Goal: Transaction & Acquisition: Purchase product/service

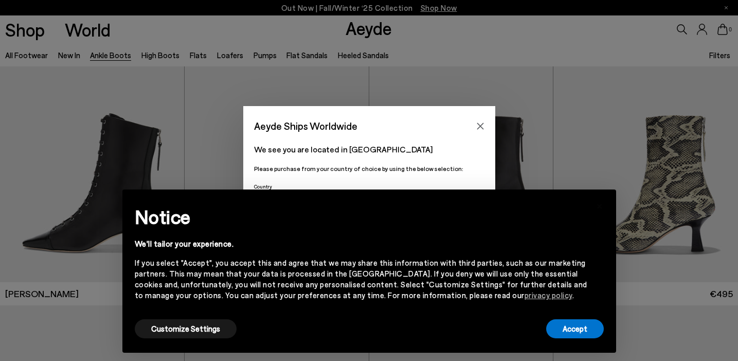
scroll to position [19, 0]
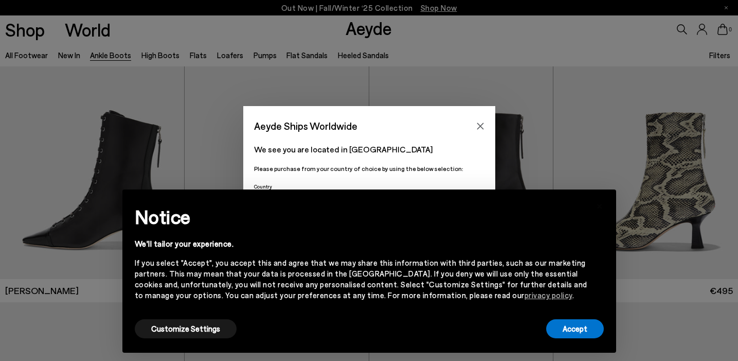
click at [398, 143] on p "We see you are located in [GEOGRAPHIC_DATA]" at bounding box center [369, 149] width 230 height 12
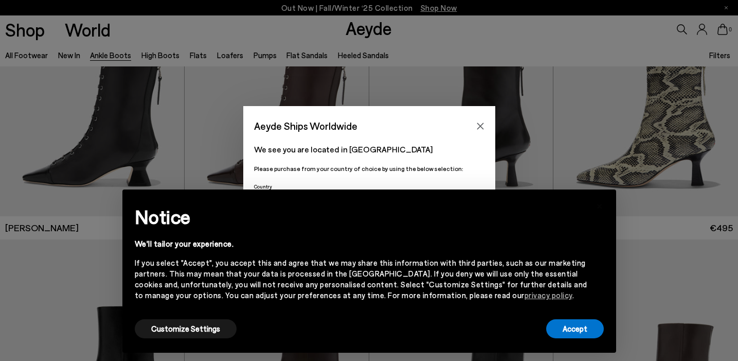
scroll to position [87, 0]
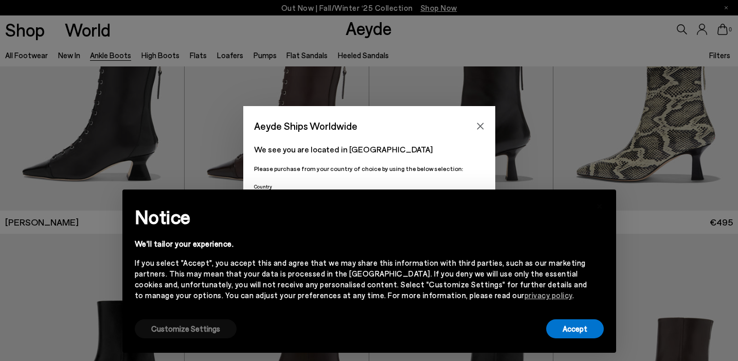
click at [199, 330] on button "Customize Settings" at bounding box center [186, 328] width 102 height 19
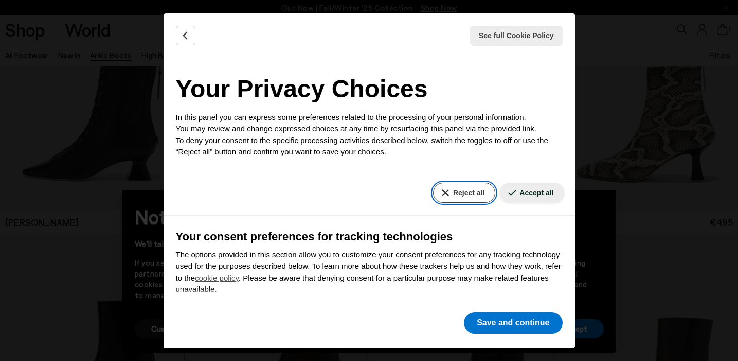
click at [462, 190] on button "Reject all" at bounding box center [464, 193] width 62 height 20
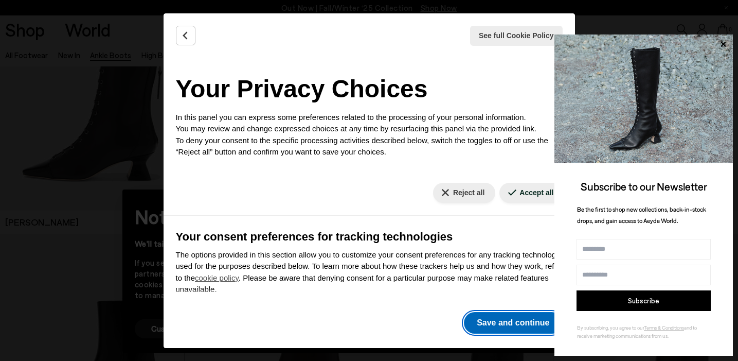
click at [510, 322] on button "Save and continue" at bounding box center [513, 323] width 98 height 22
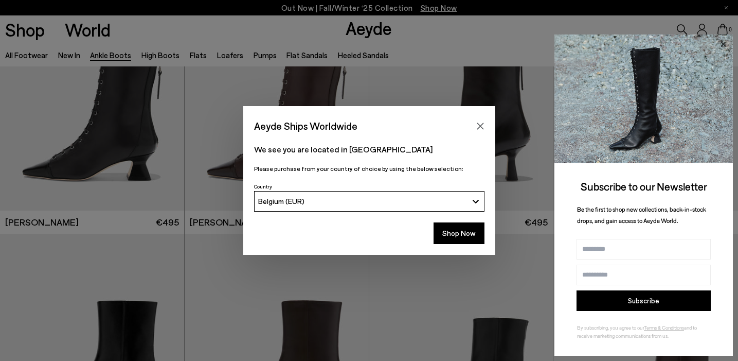
click at [723, 42] on icon at bounding box center [722, 44] width 13 height 13
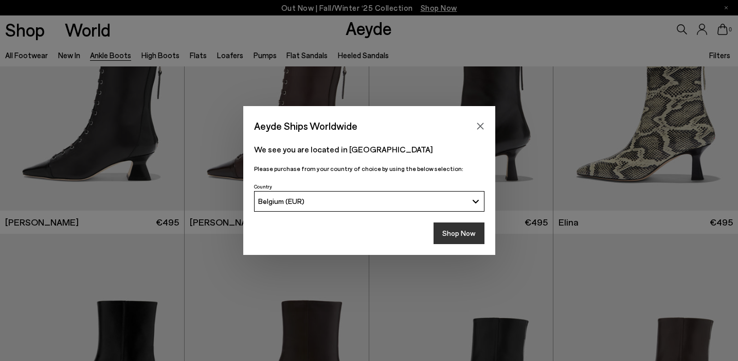
click at [456, 231] on button "Shop Now" at bounding box center [459, 233] width 51 height 22
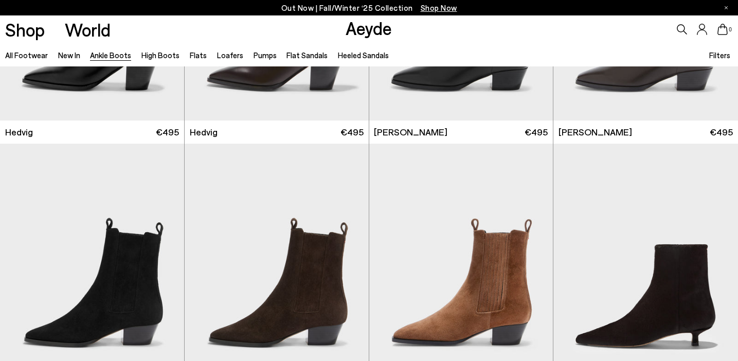
scroll to position [435, 0]
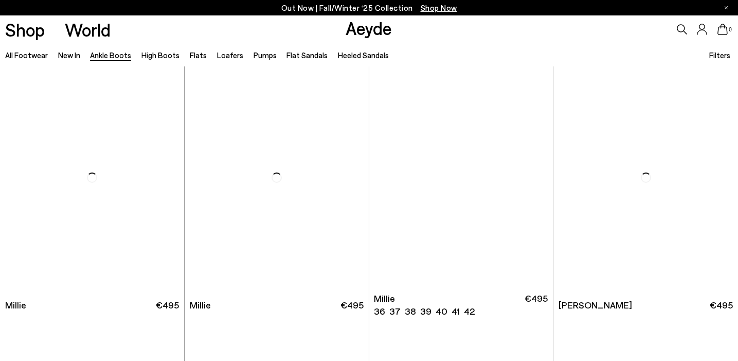
scroll to position [2047, 0]
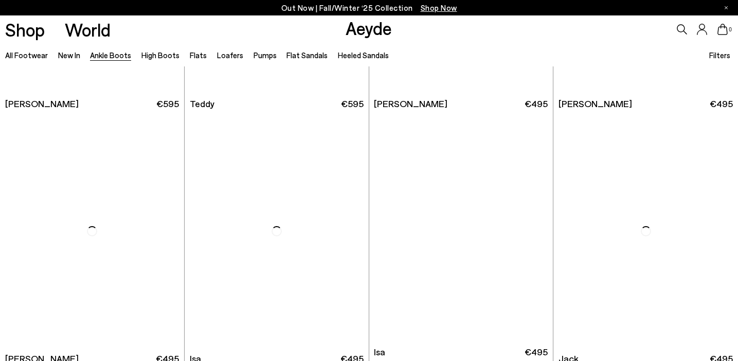
scroll to position [3525, 0]
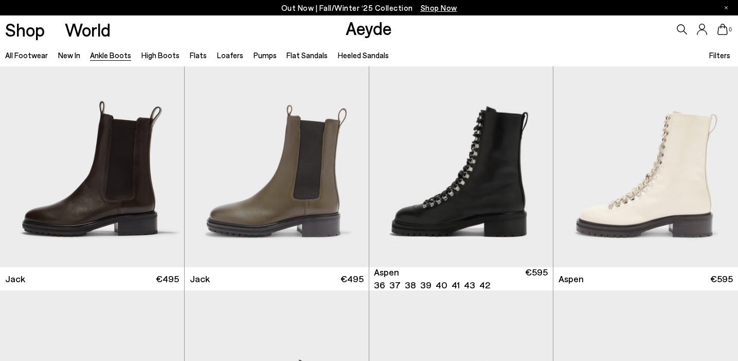
scroll to position [3848, 0]
